Goal: Check status

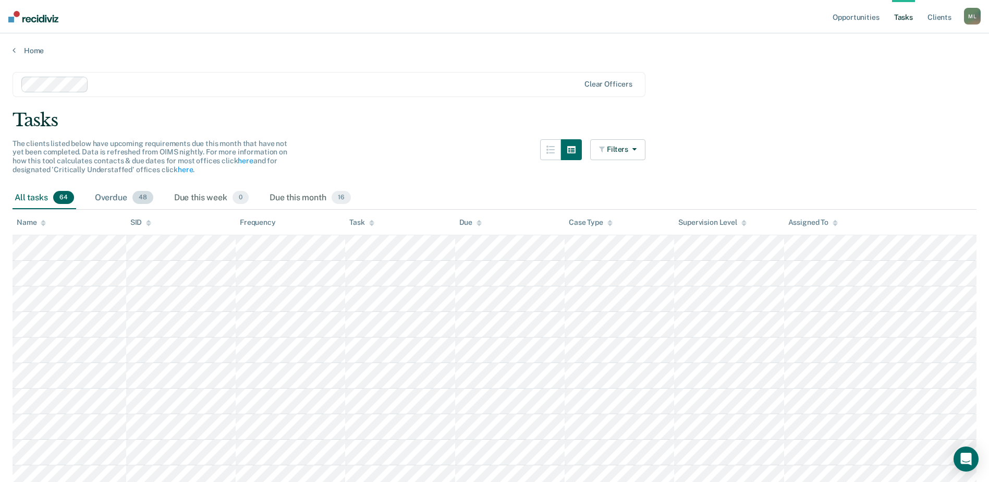
click at [138, 198] on span "48" at bounding box center [142, 198] width 21 height 14
click at [280, 196] on div "Due this month 16" at bounding box center [309, 198] width 85 height 23
click at [305, 195] on div "Due this month 16" at bounding box center [309, 198] width 85 height 23
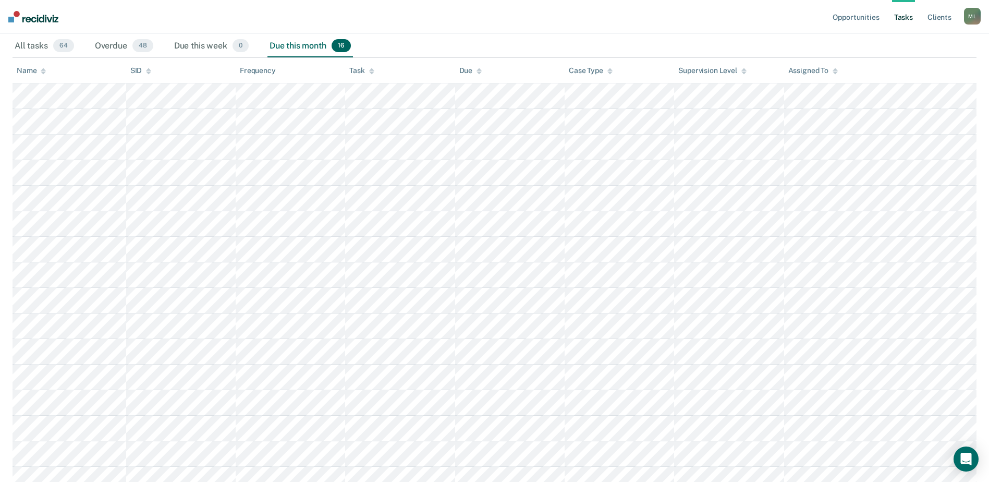
scroll to position [162, 0]
